Goal: Information Seeking & Learning: Check status

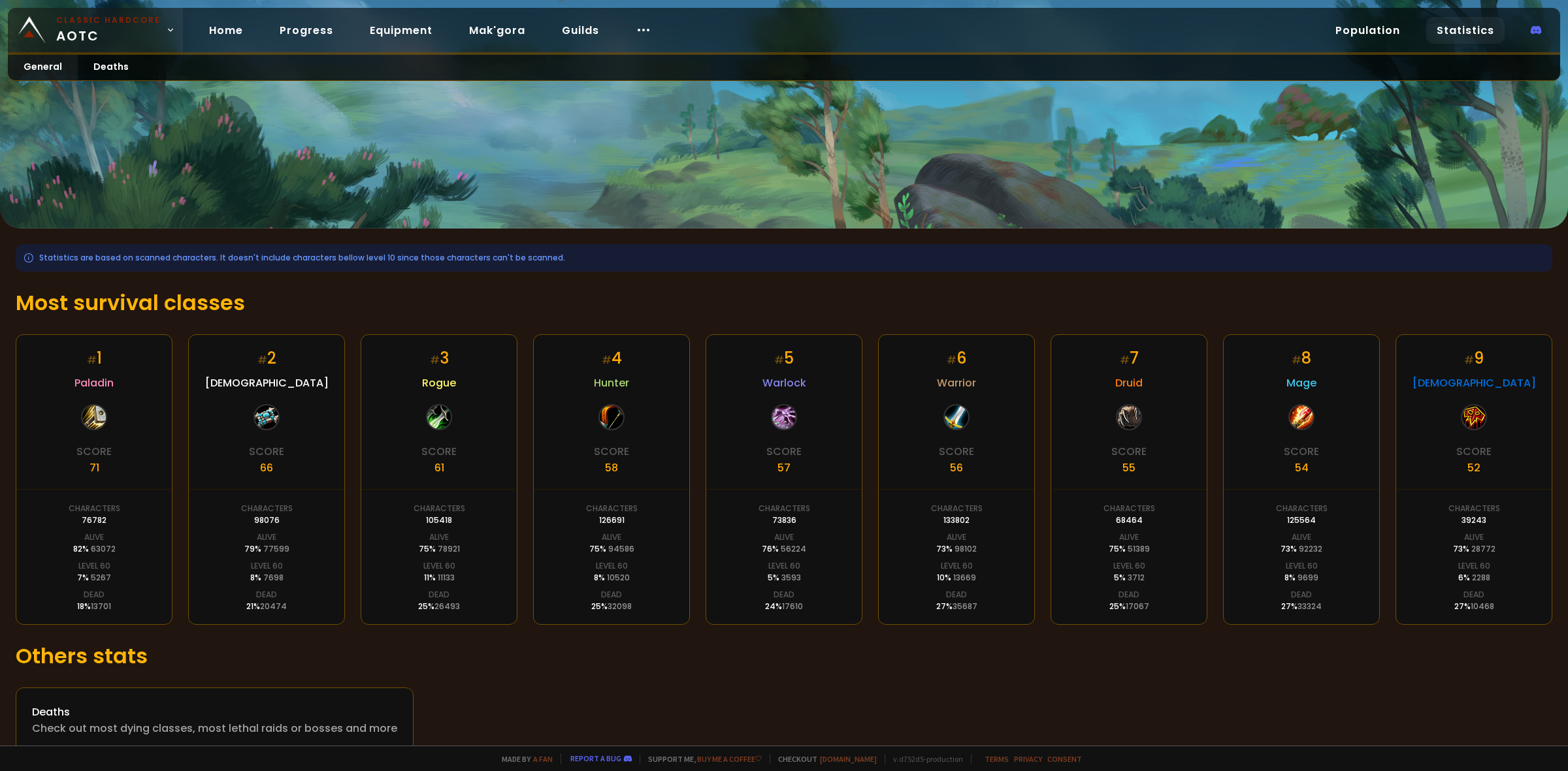
click at [86, 41] on span "Classic Hardcore AOTC" at bounding box center [108, 30] width 105 height 31
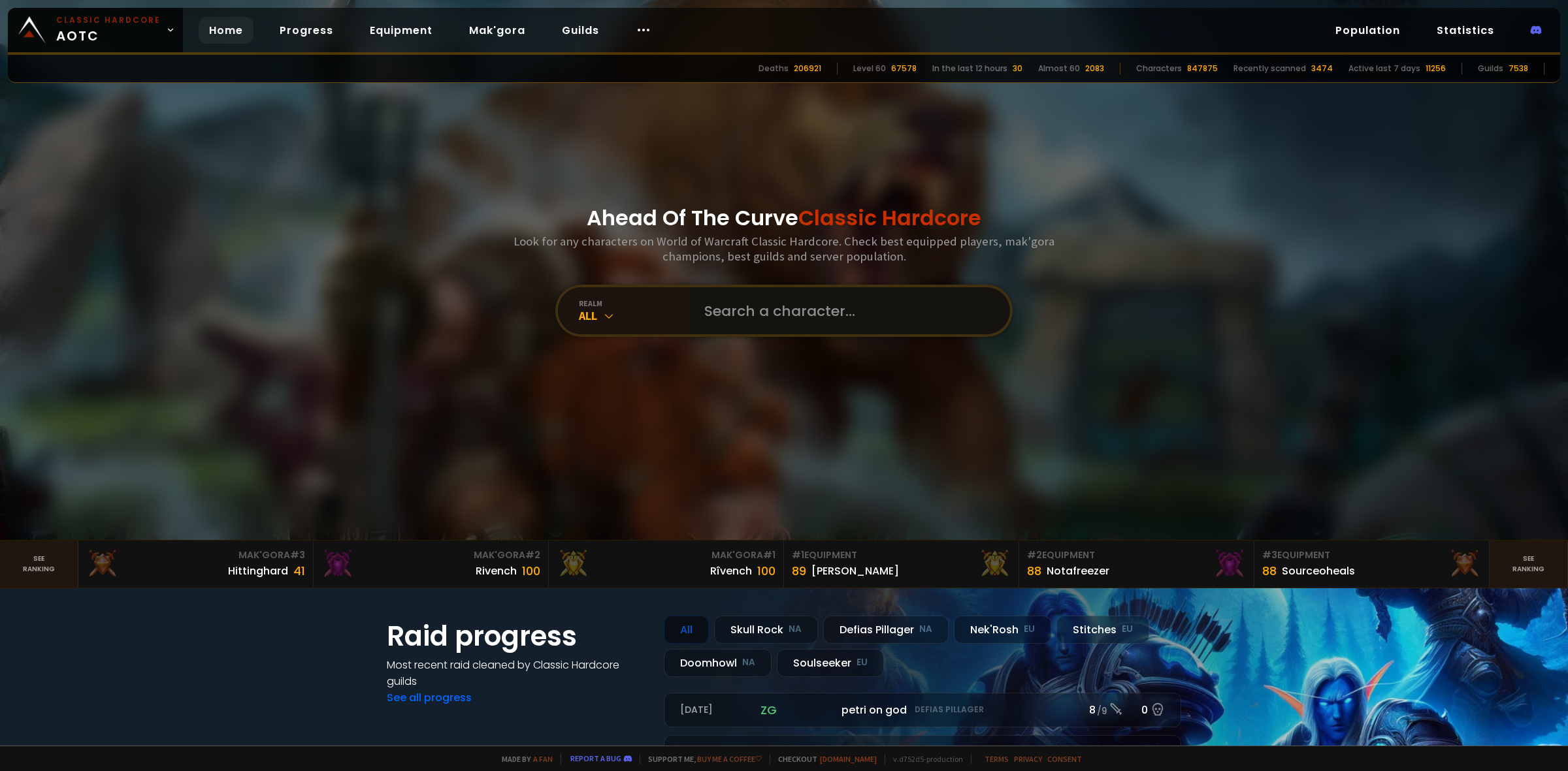
click at [725, 313] on input "text" at bounding box center [845, 311] width 298 height 47
type input "warriorpov"
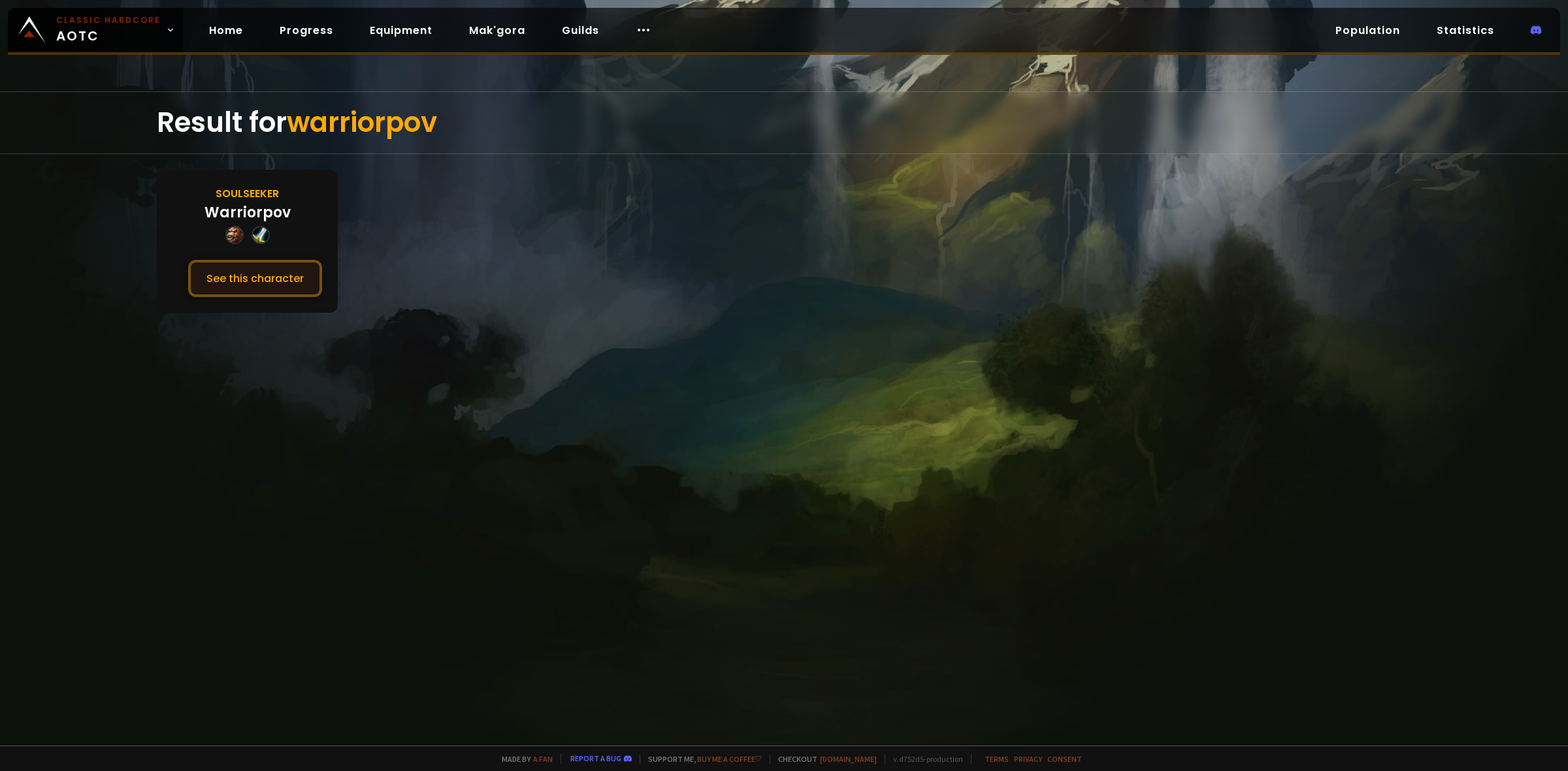
click at [270, 285] on button "See this character" at bounding box center [255, 278] width 134 height 37
